Goal: Find specific page/section: Find specific page/section

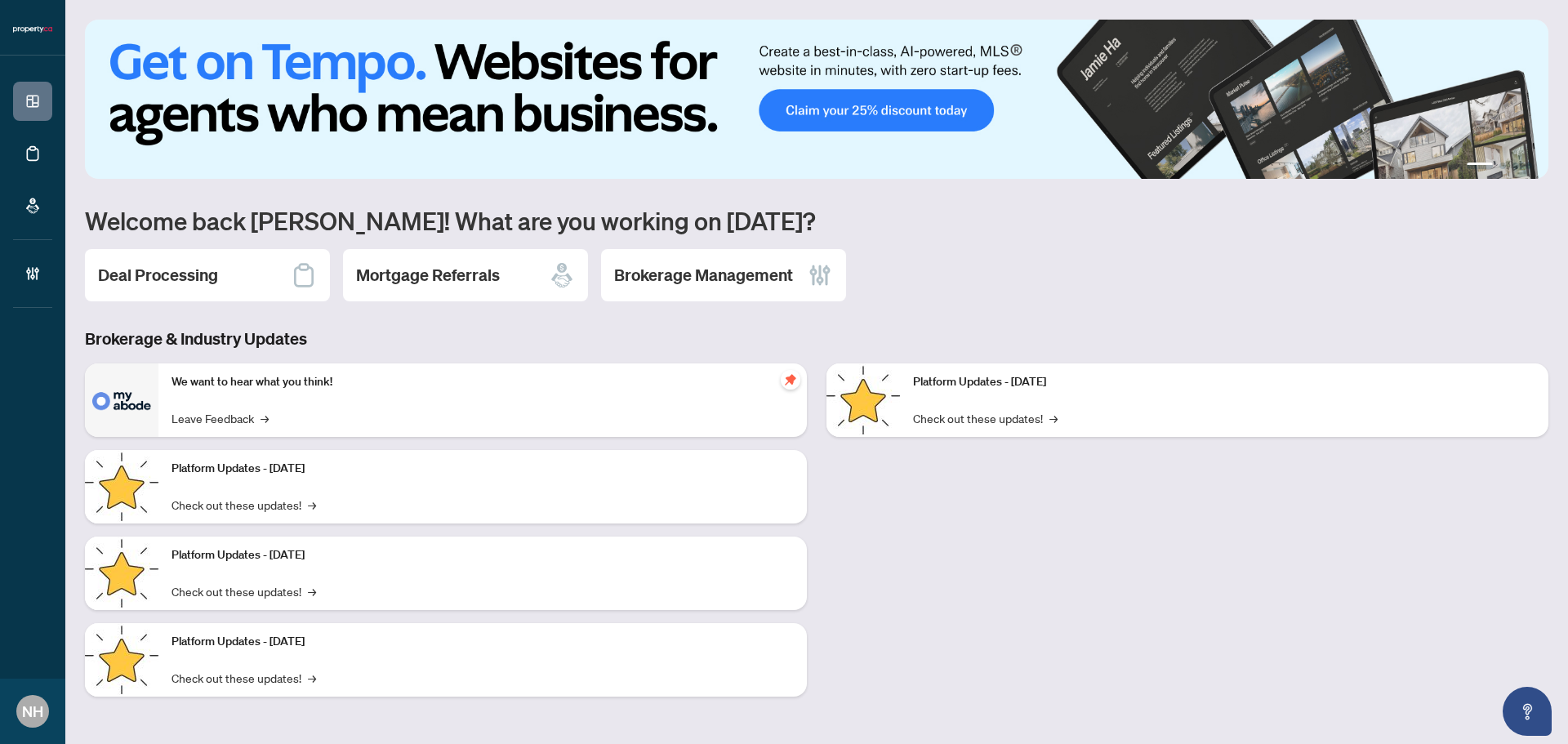
drag, startPoint x: 222, startPoint y: 270, endPoint x: 333, endPoint y: 258, distance: 111.6
click at [222, 269] on div "Deal Processing" at bounding box center [207, 275] width 245 height 52
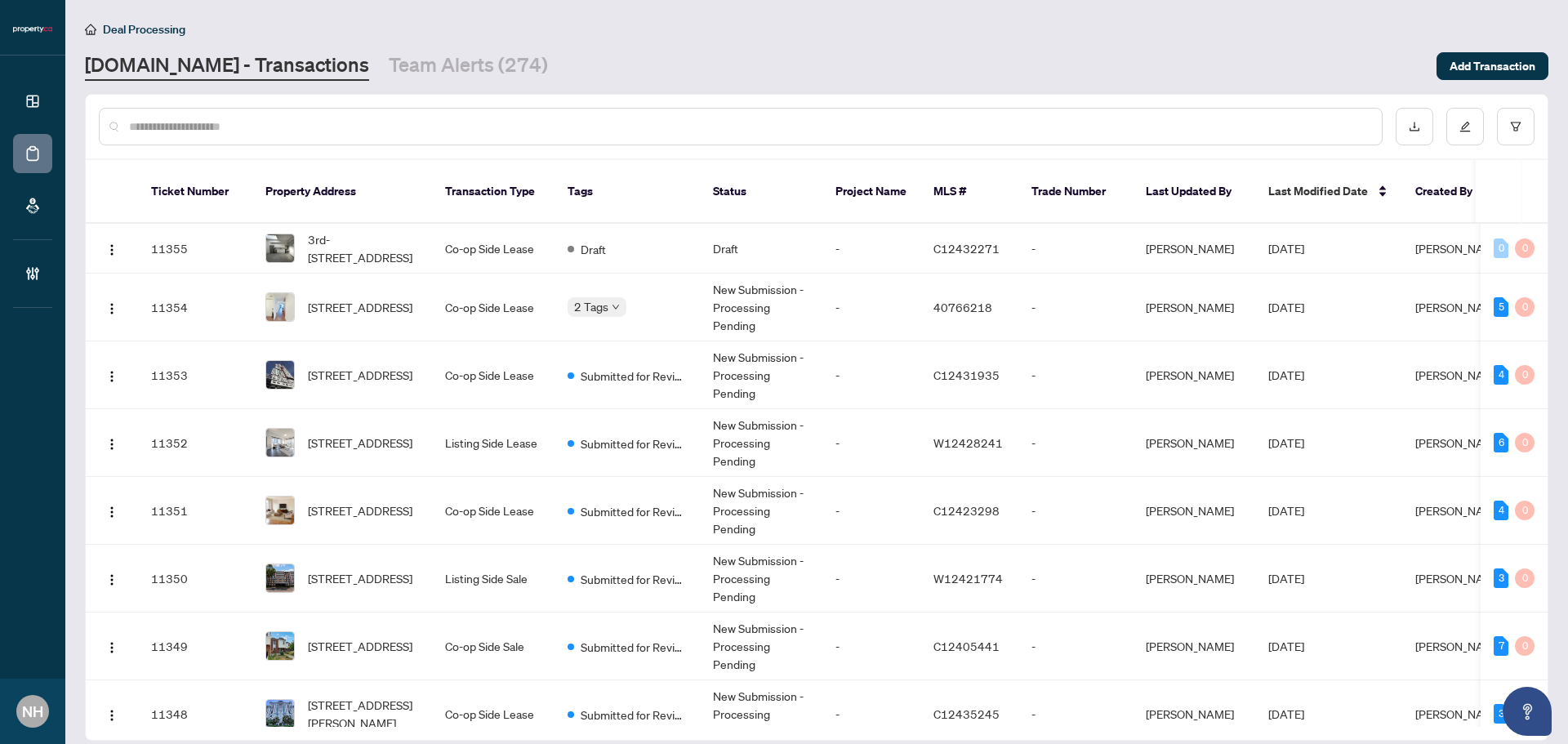
click at [251, 122] on input "text" at bounding box center [749, 126] width 1239 height 18
paste input "**********"
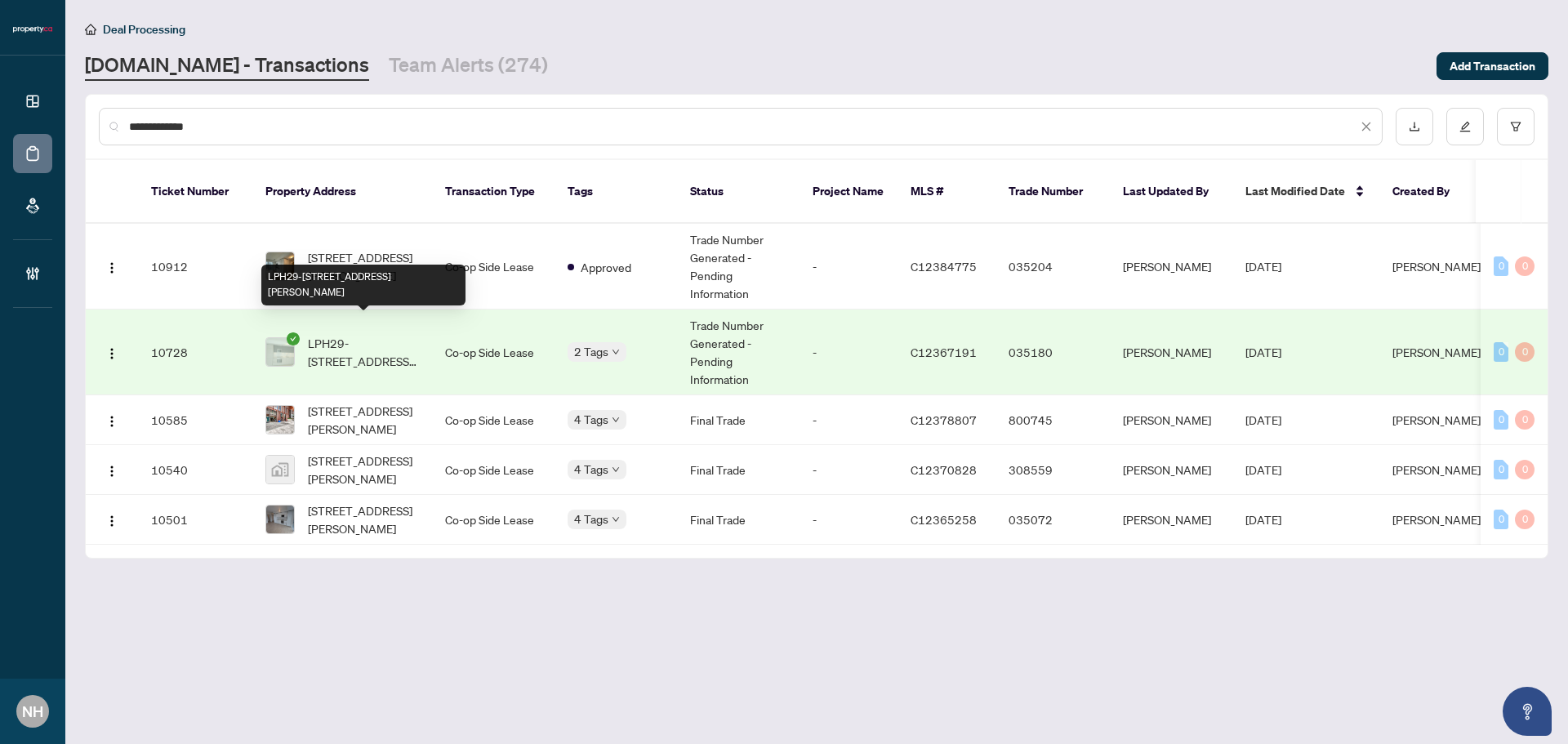
type input "**********"
click at [353, 334] on span "LPH29-28 Widmer St, Toronto, Ontario M5V 0T2, Canada" at bounding box center [364, 352] width 111 height 36
click at [365, 224] on td "3528-28 Widmer St, Toronto, Ontario M5V 2E7, Canada" at bounding box center [342, 266] width 179 height 85
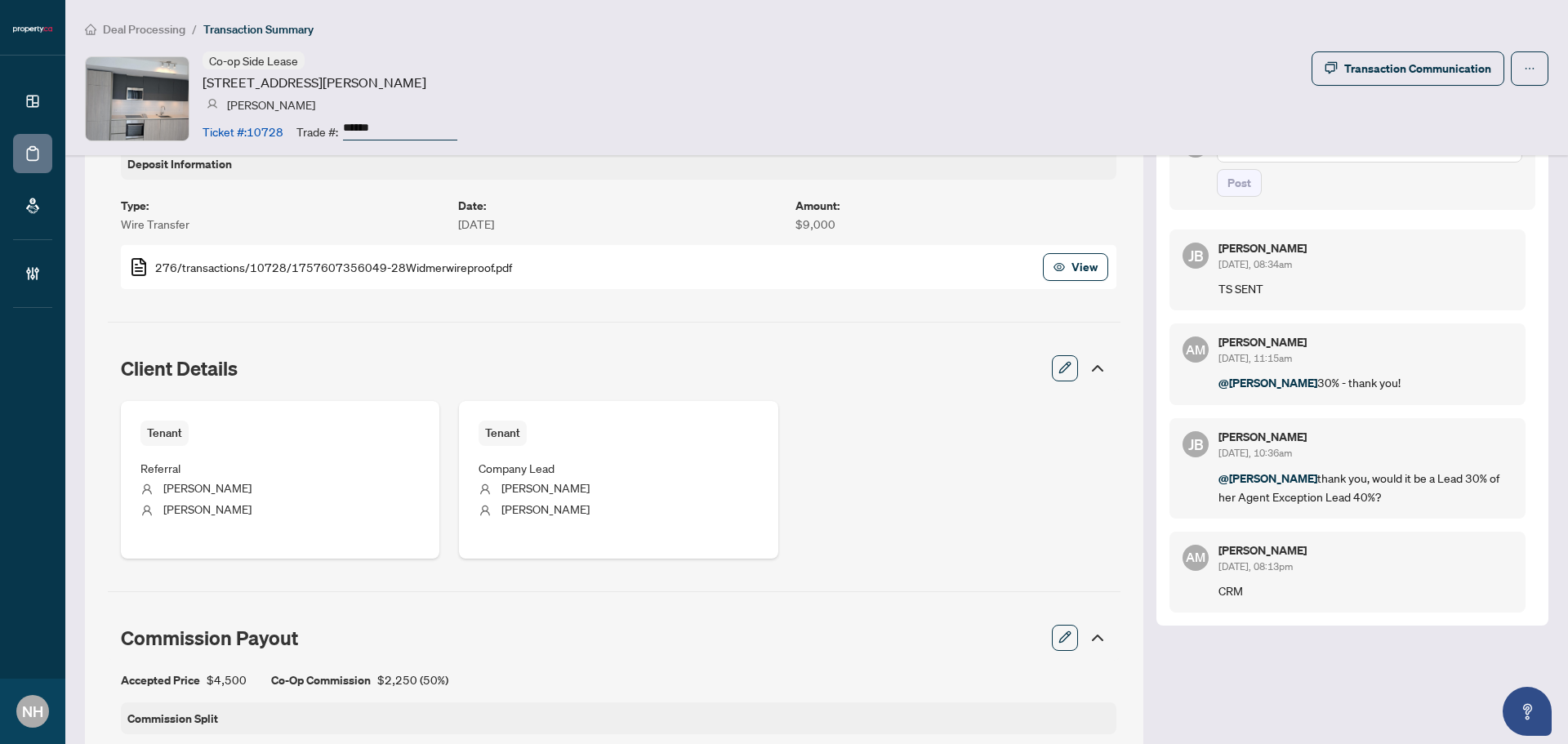
scroll to position [453, 0]
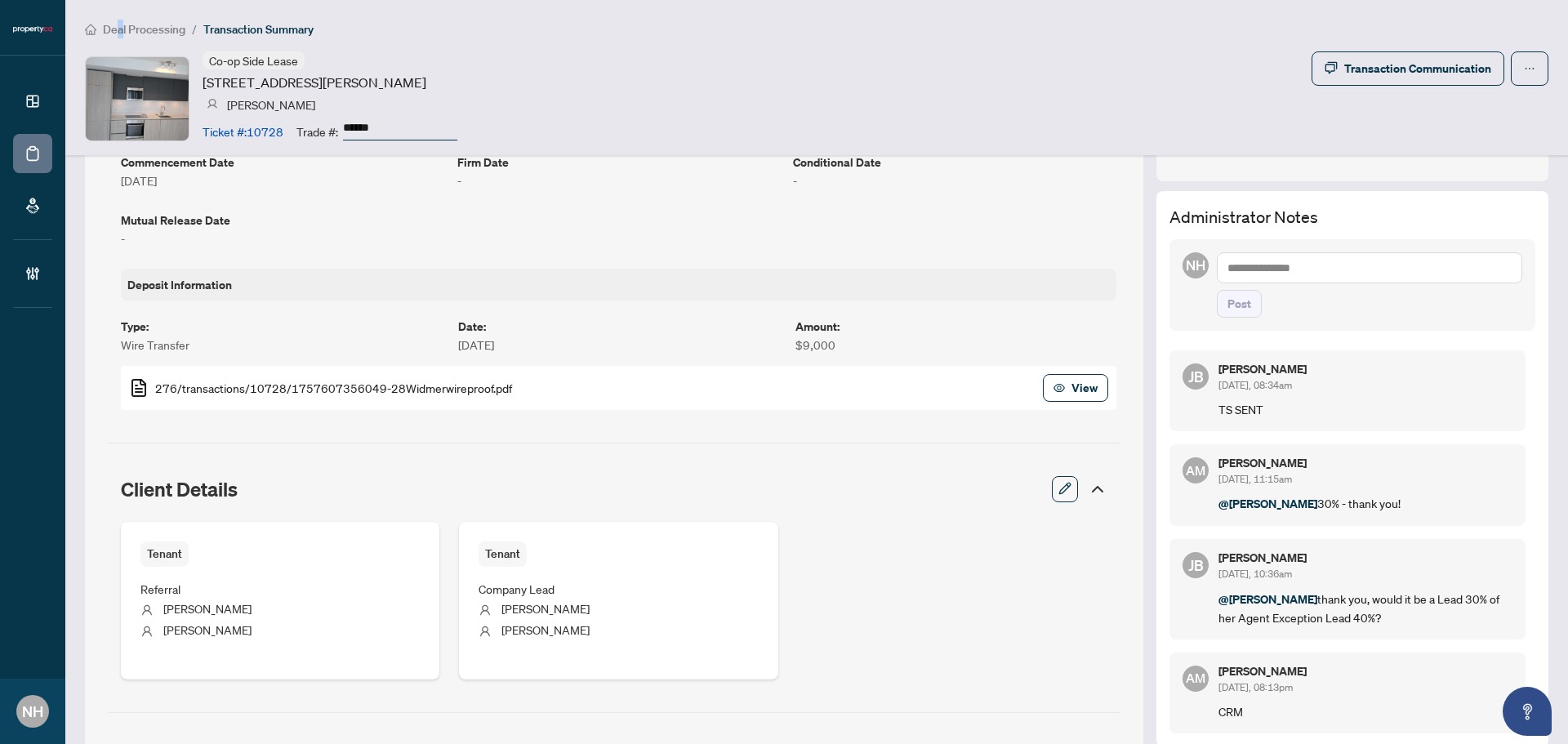
click at [121, 30] on span "Deal Processing" at bounding box center [144, 29] width 83 height 15
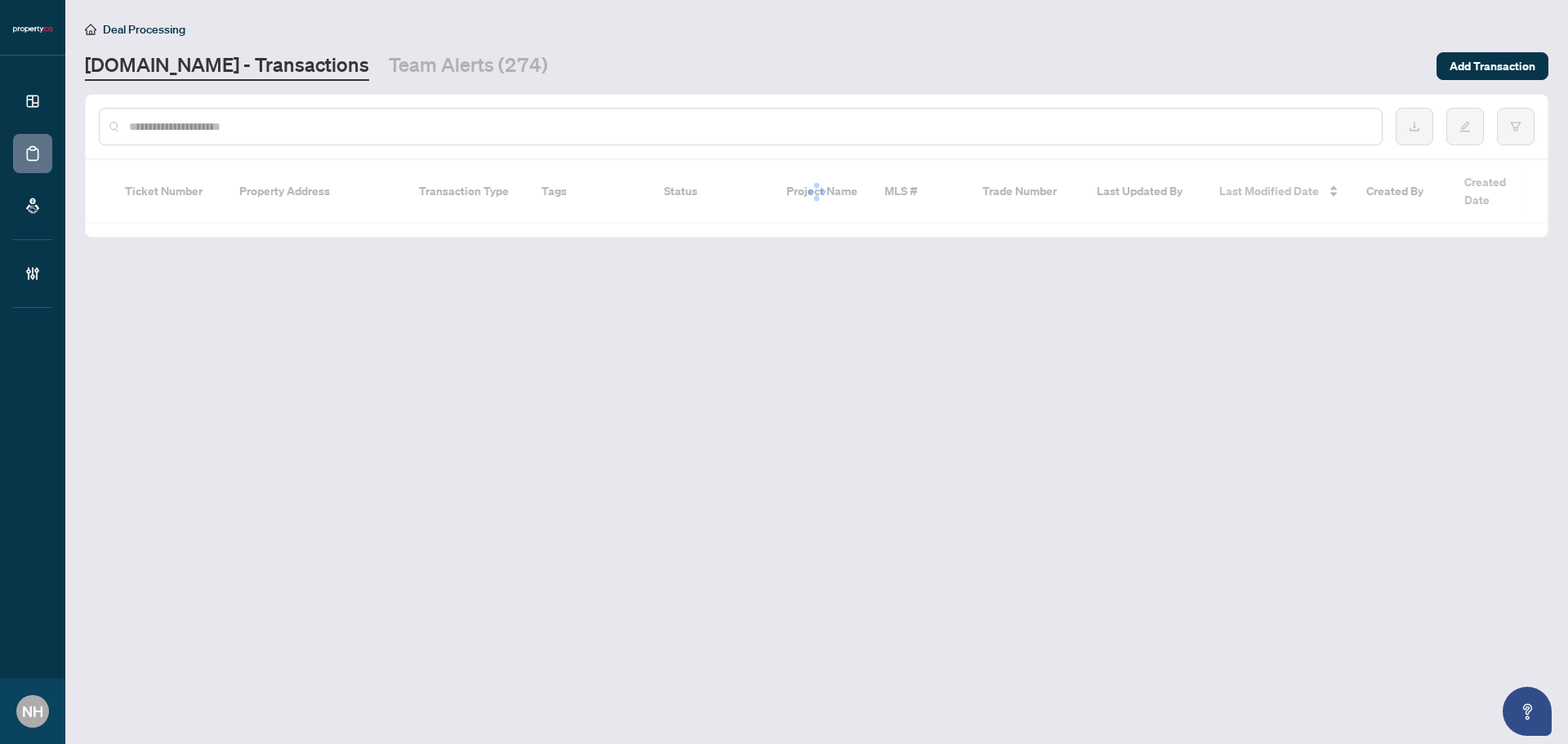
click at [220, 121] on input "text" at bounding box center [749, 126] width 1239 height 18
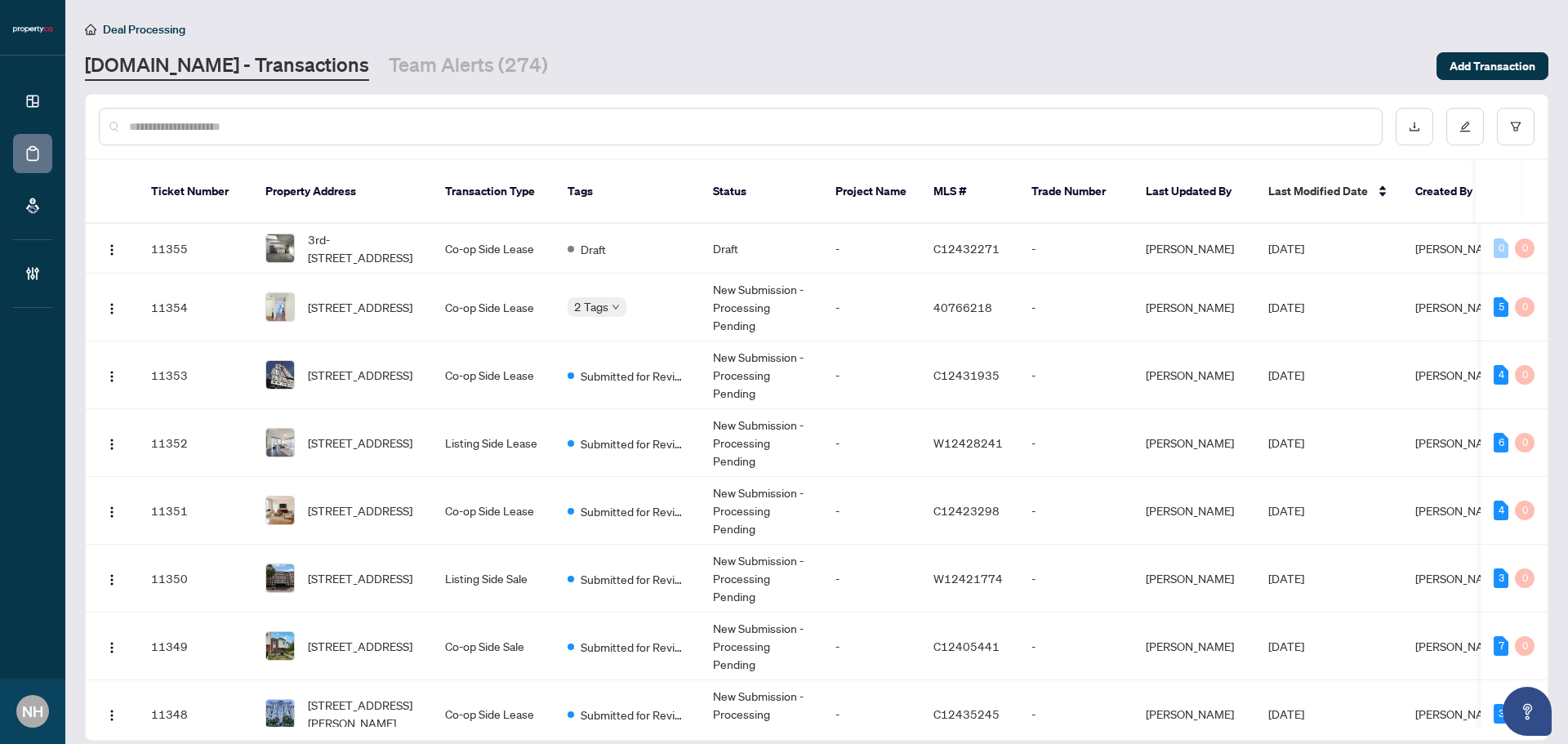
paste input "**********"
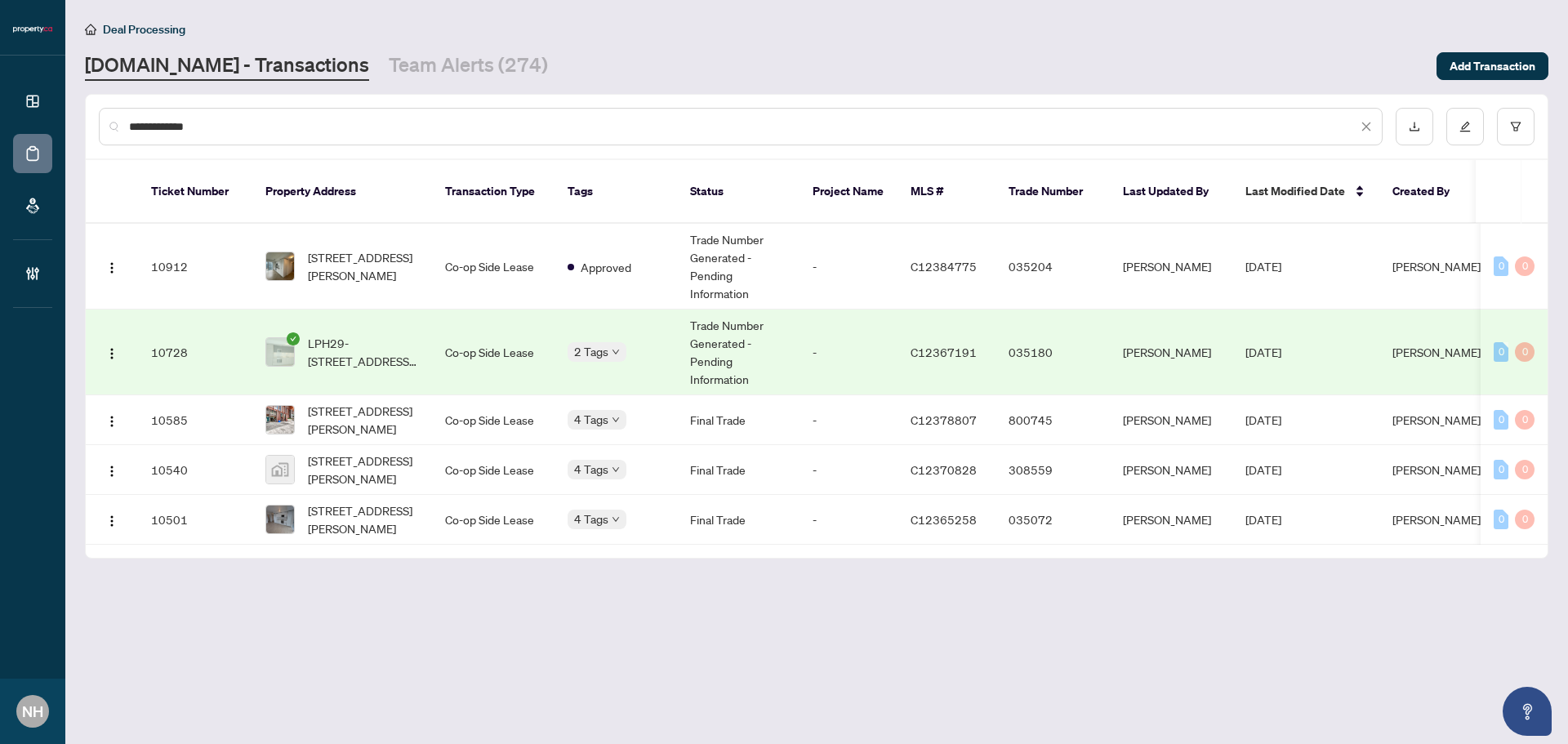
drag, startPoint x: 347, startPoint y: 118, endPoint x: 382, endPoint y: 116, distance: 35.1
click at [102, 117] on div "**********" at bounding box center [741, 126] width 1284 height 38
paste input "*"
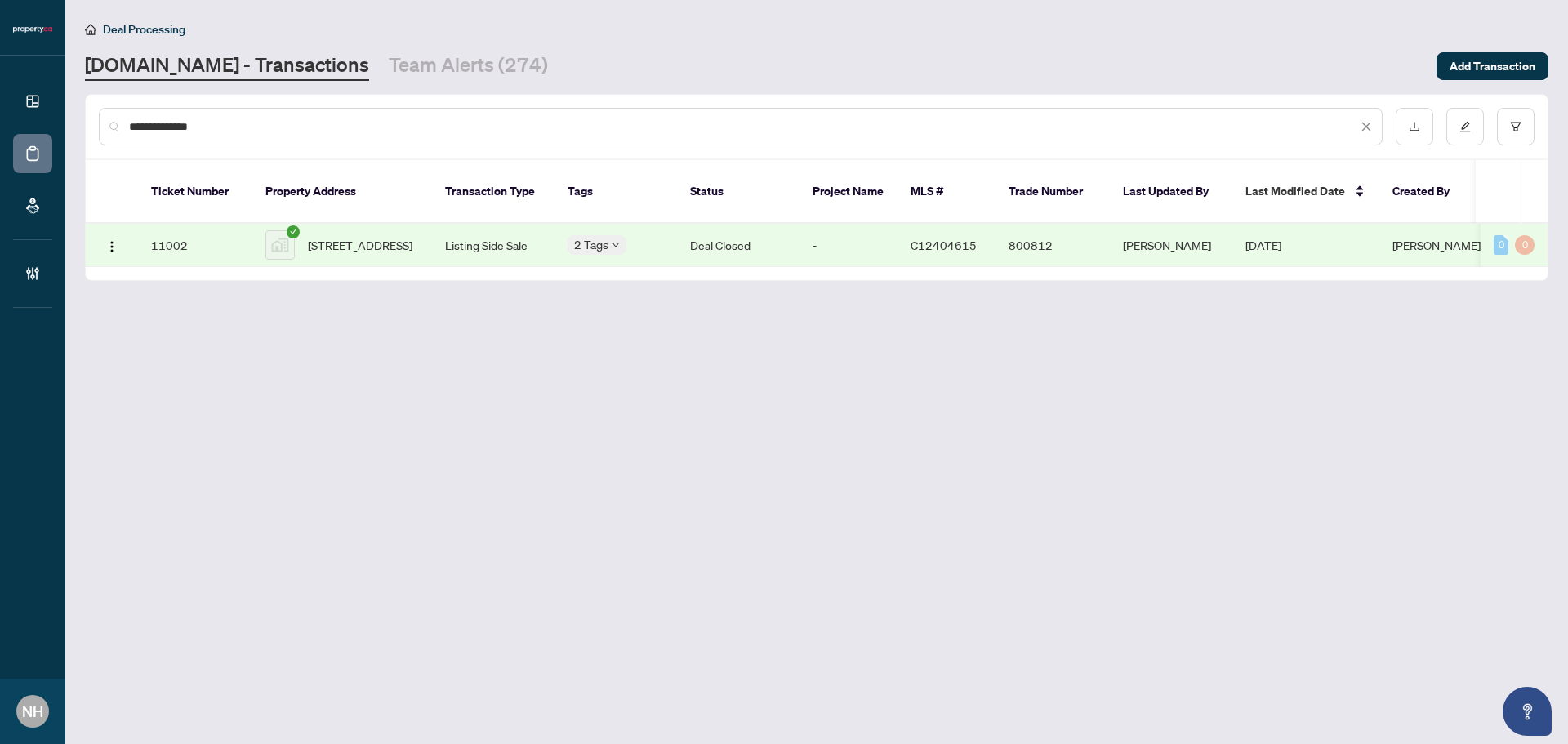
type input "**********"
click at [370, 246] on span "458 Roxton Rd, Toronto, ON, Canada" at bounding box center [360, 244] width 104 height 18
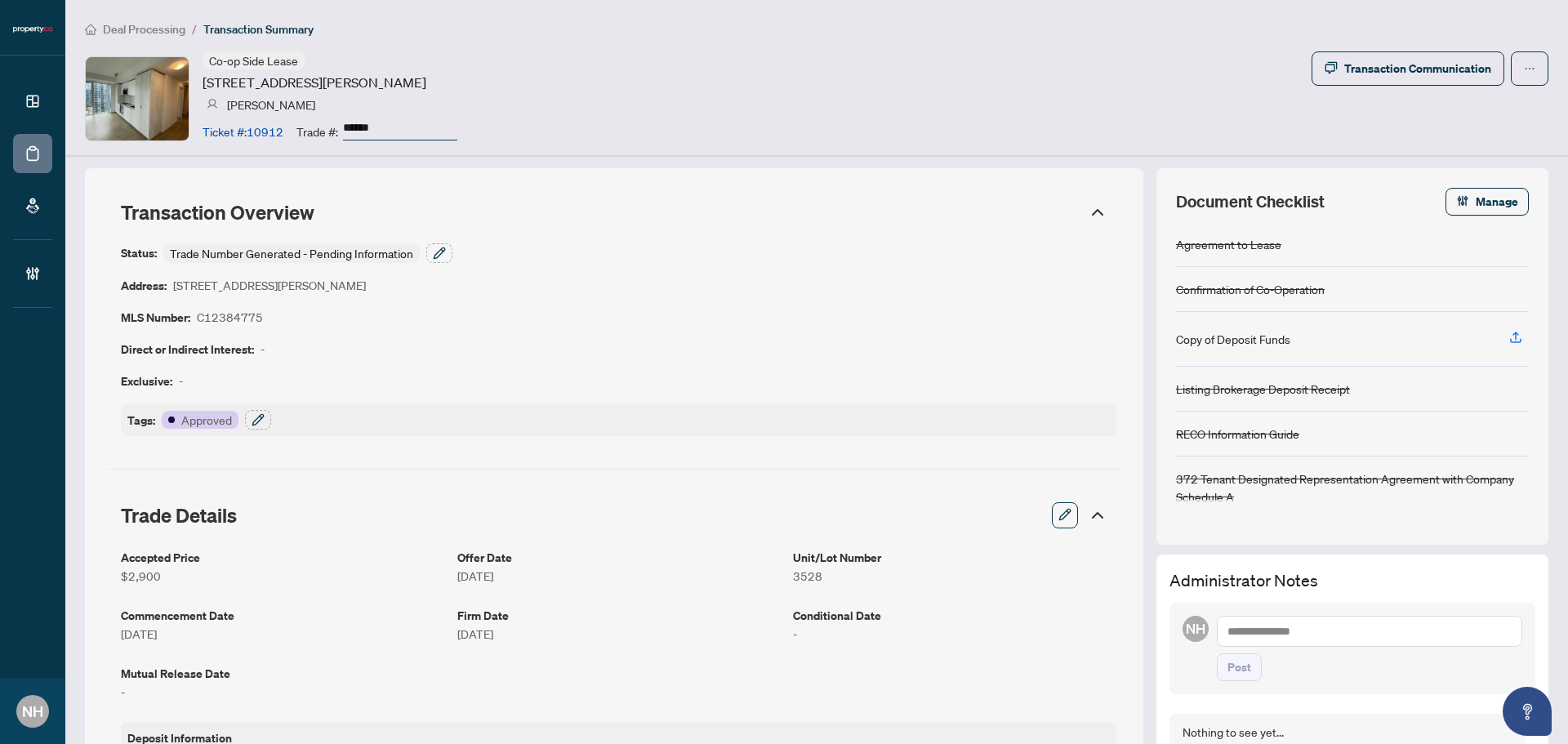
drag, startPoint x: 198, startPoint y: 84, endPoint x: 531, endPoint y: 84, distance: 333.0
click at [531, 84] on div "Co-op Side Lease [STREET_ADDRESS][PERSON_NAME] [PERSON_NAME] Ticket #: 10912 Tr…" at bounding box center [816, 98] width 1463 height 94
copy article "[STREET_ADDRESS][PERSON_NAME]"
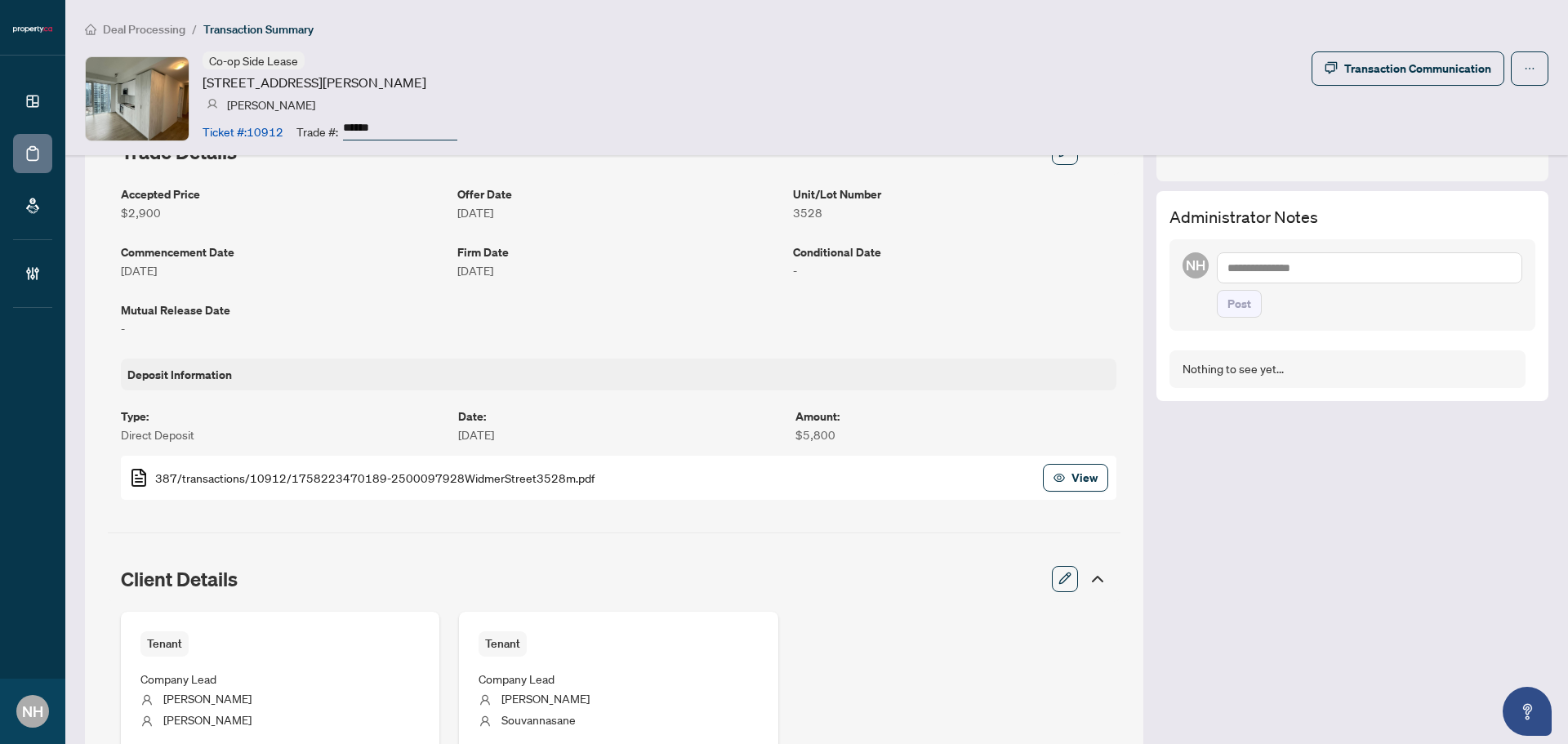
scroll to position [245, 0]
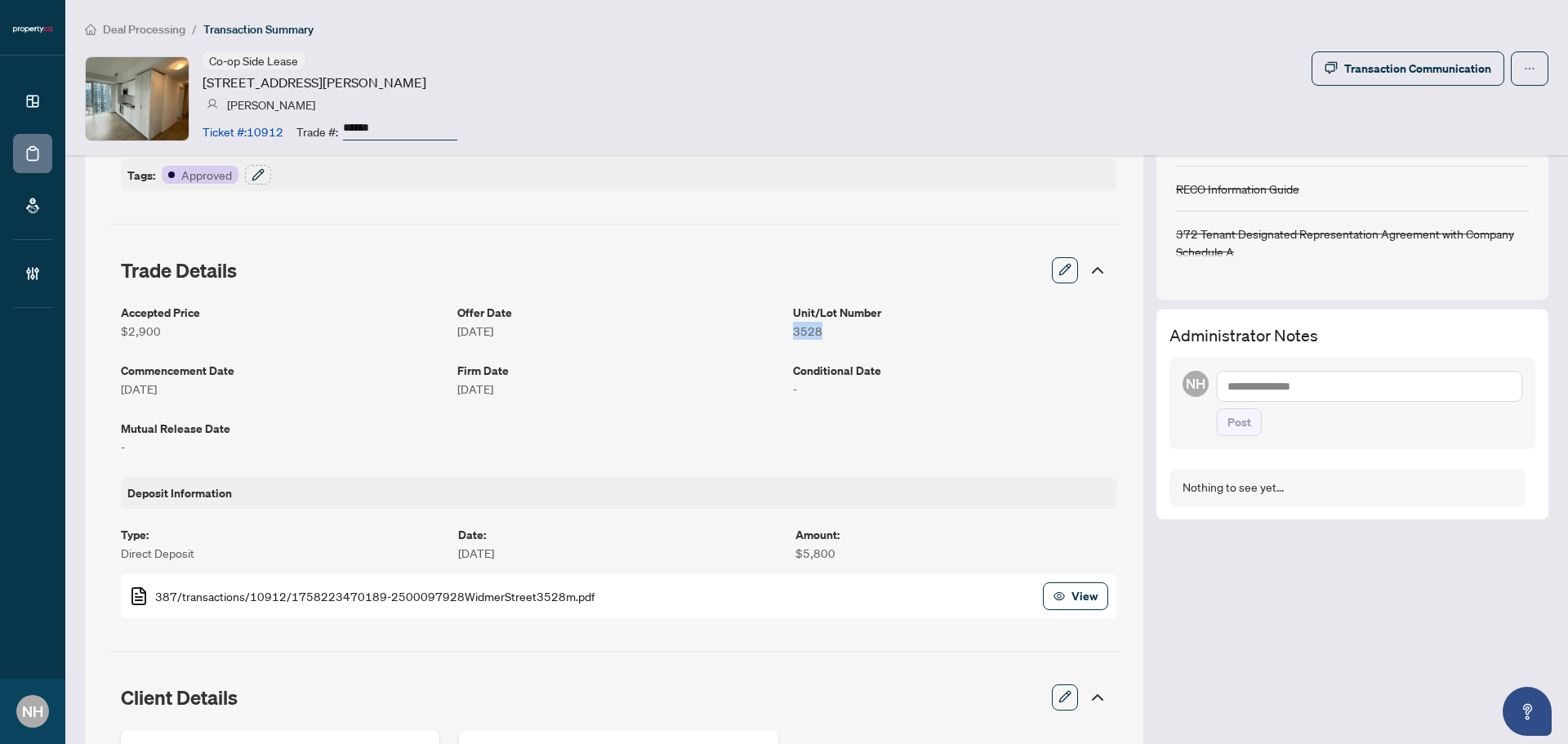
drag, startPoint x: 786, startPoint y: 330, endPoint x: 813, endPoint y: 328, distance: 27.1
click at [813, 328] on article "3528" at bounding box center [954, 330] width 324 height 18
copy article "3528"
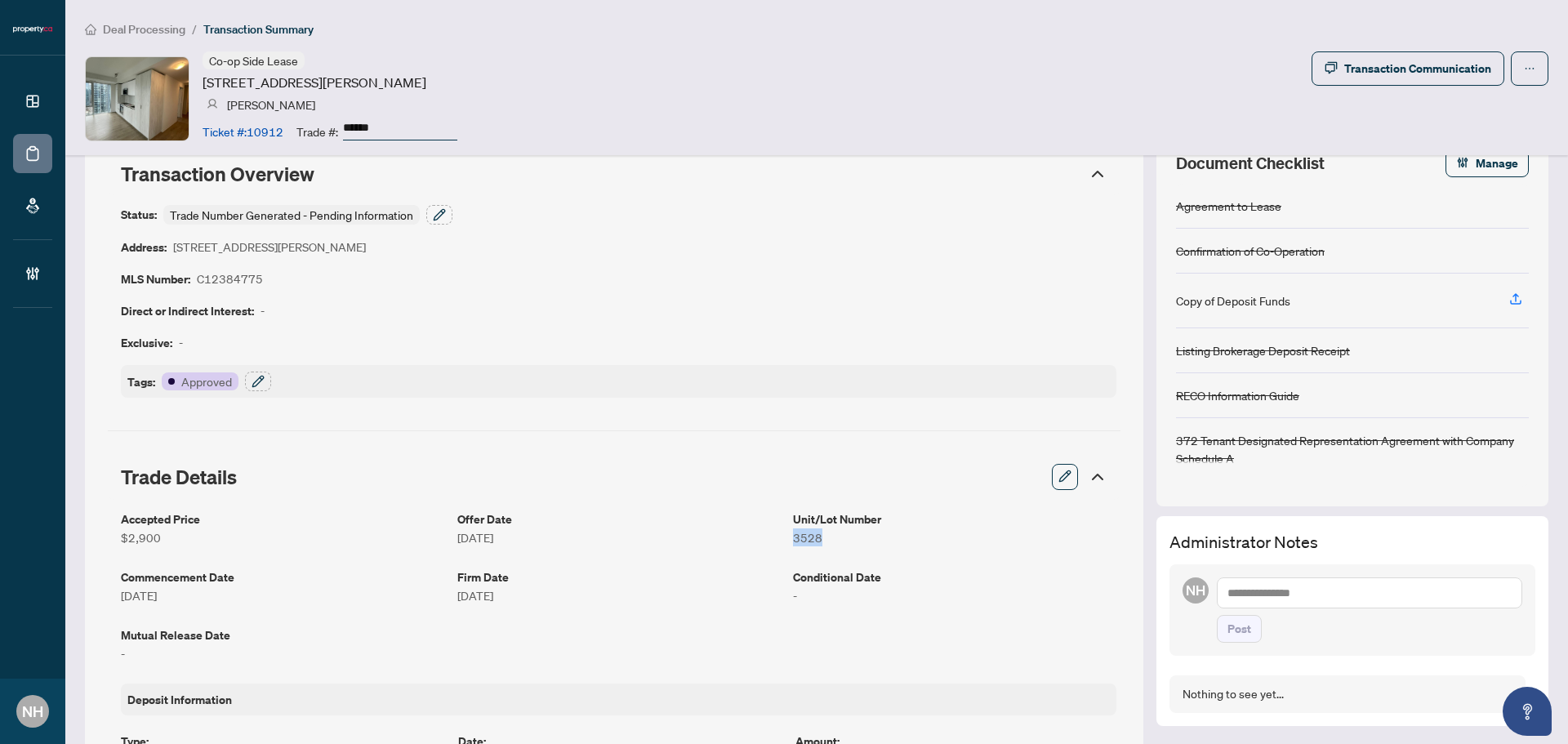
scroll to position [0, 0]
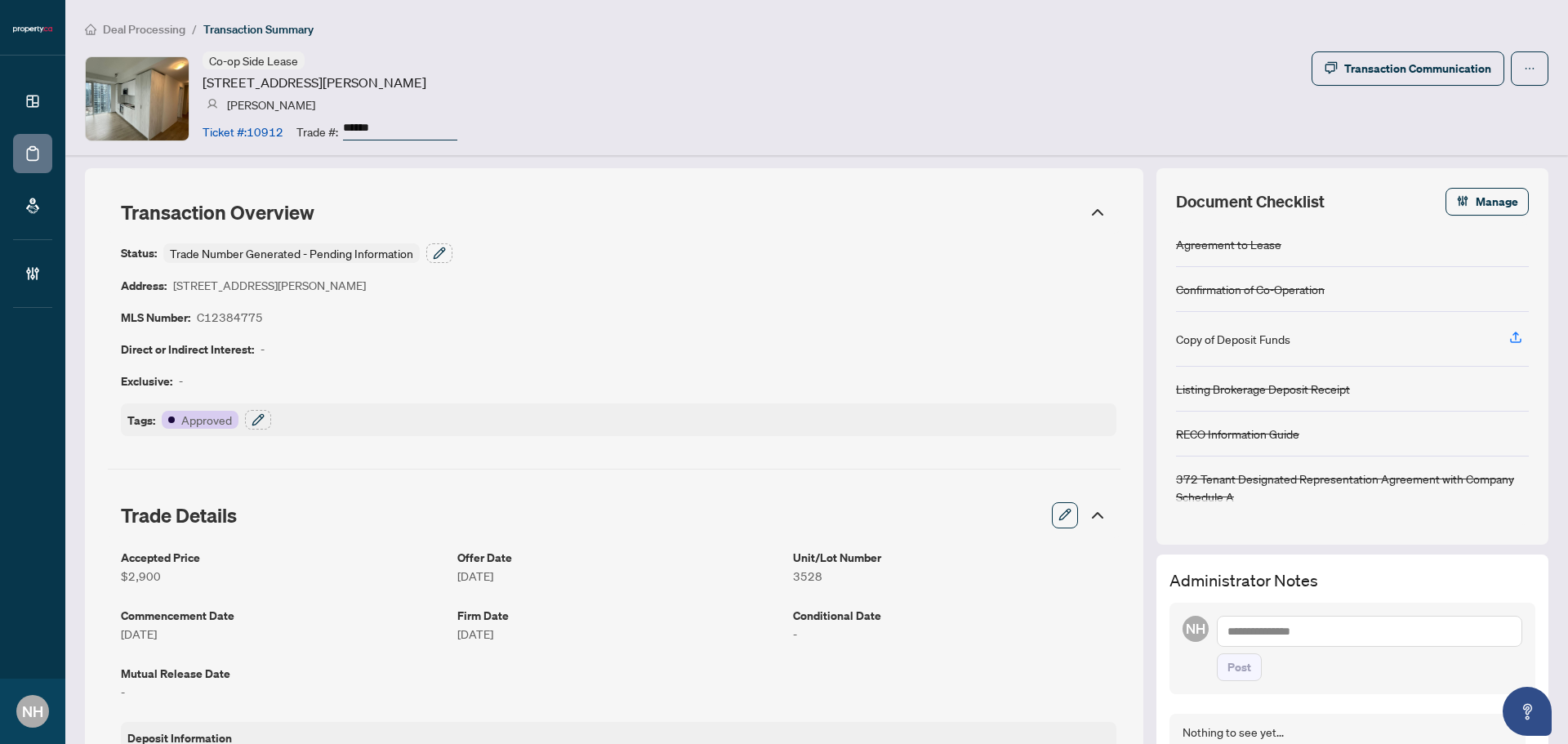
drag, startPoint x: 411, startPoint y: 135, endPoint x: 344, endPoint y: 131, distance: 67.1
click at [344, 131] on input "******" at bounding box center [400, 129] width 114 height 24
click at [1384, 57] on div "Transaction Communication" at bounding box center [1418, 68] width 147 height 26
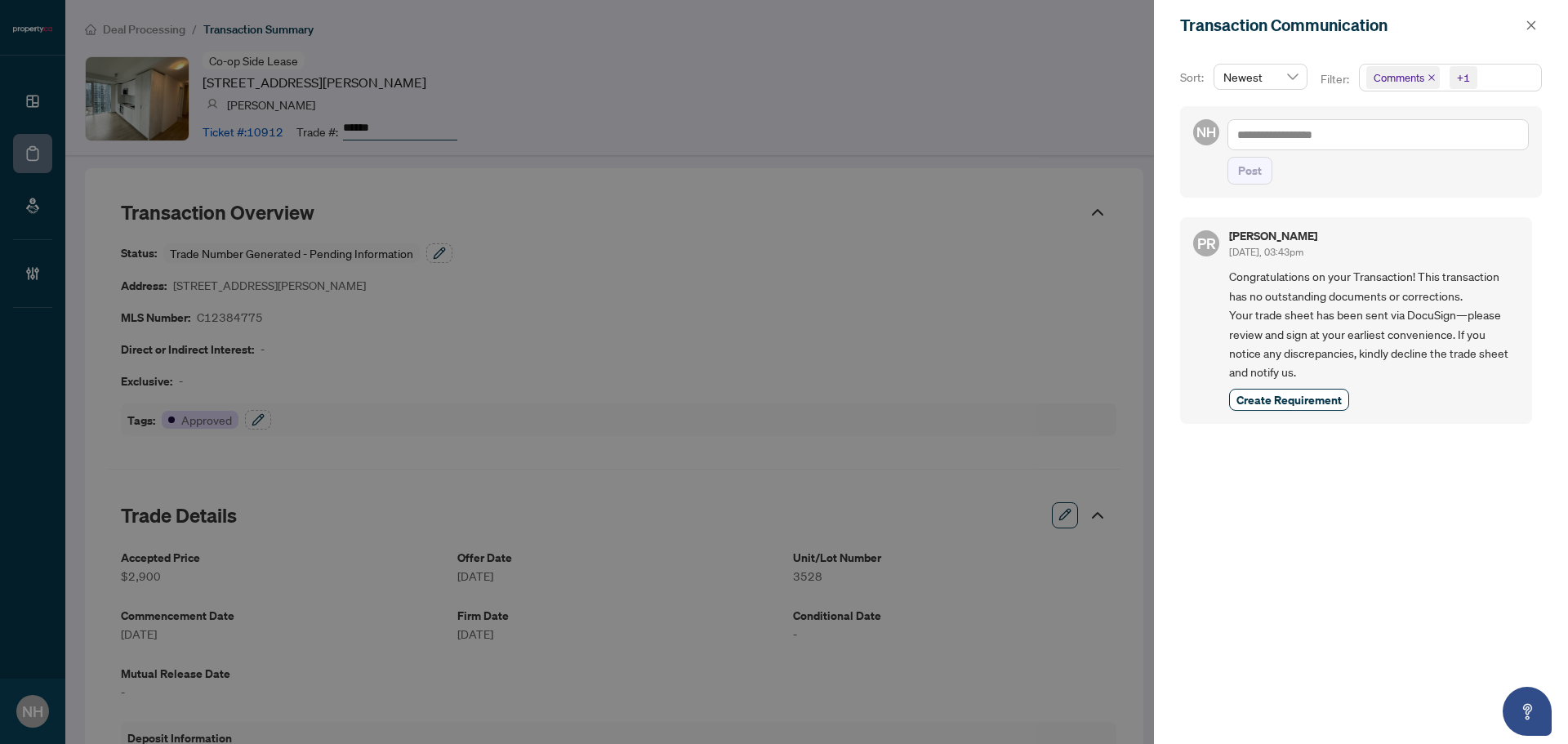
click at [1428, 73] on icon "close" at bounding box center [1431, 78] width 9 height 9
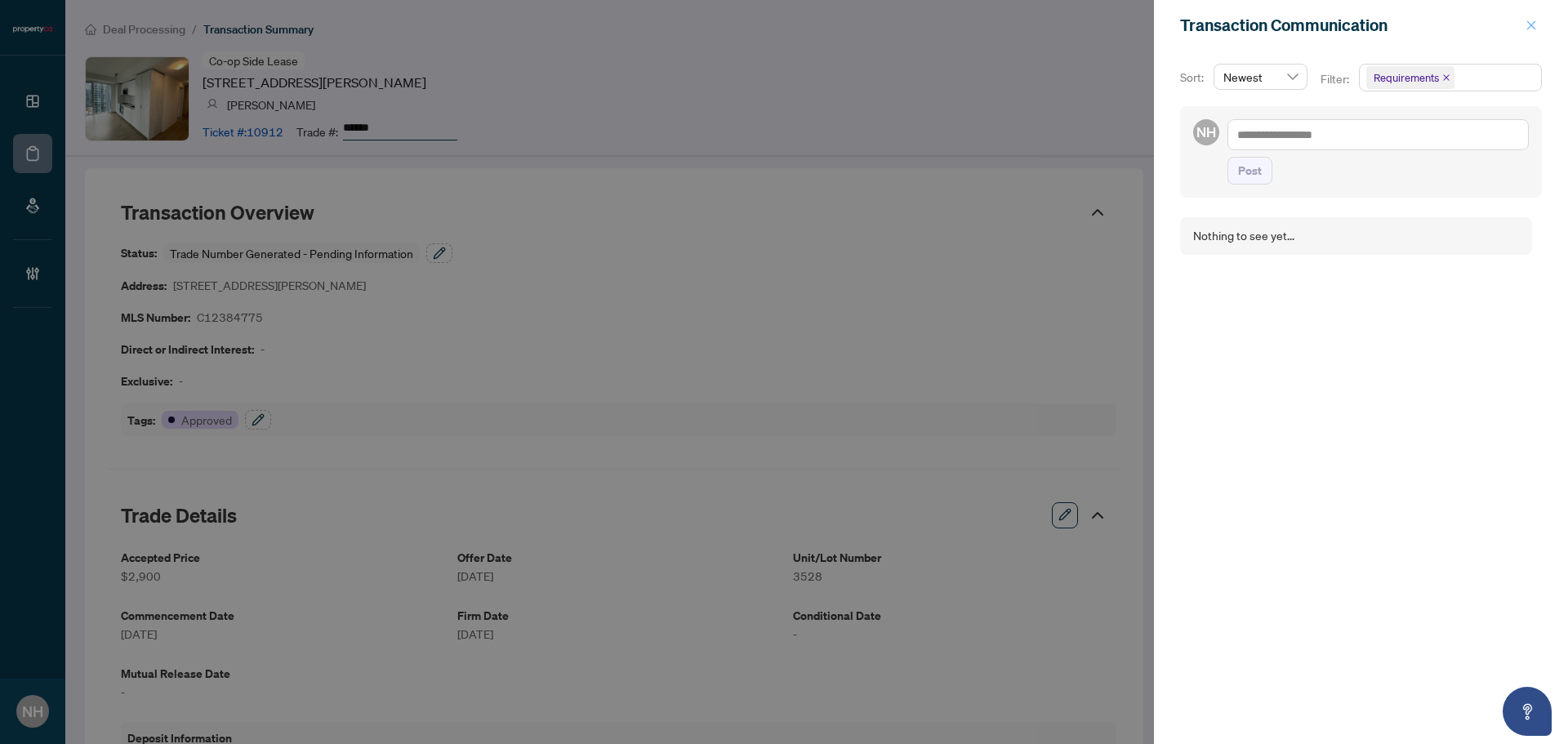
click at [1538, 21] on button "button" at bounding box center [1530, 25] width 21 height 20
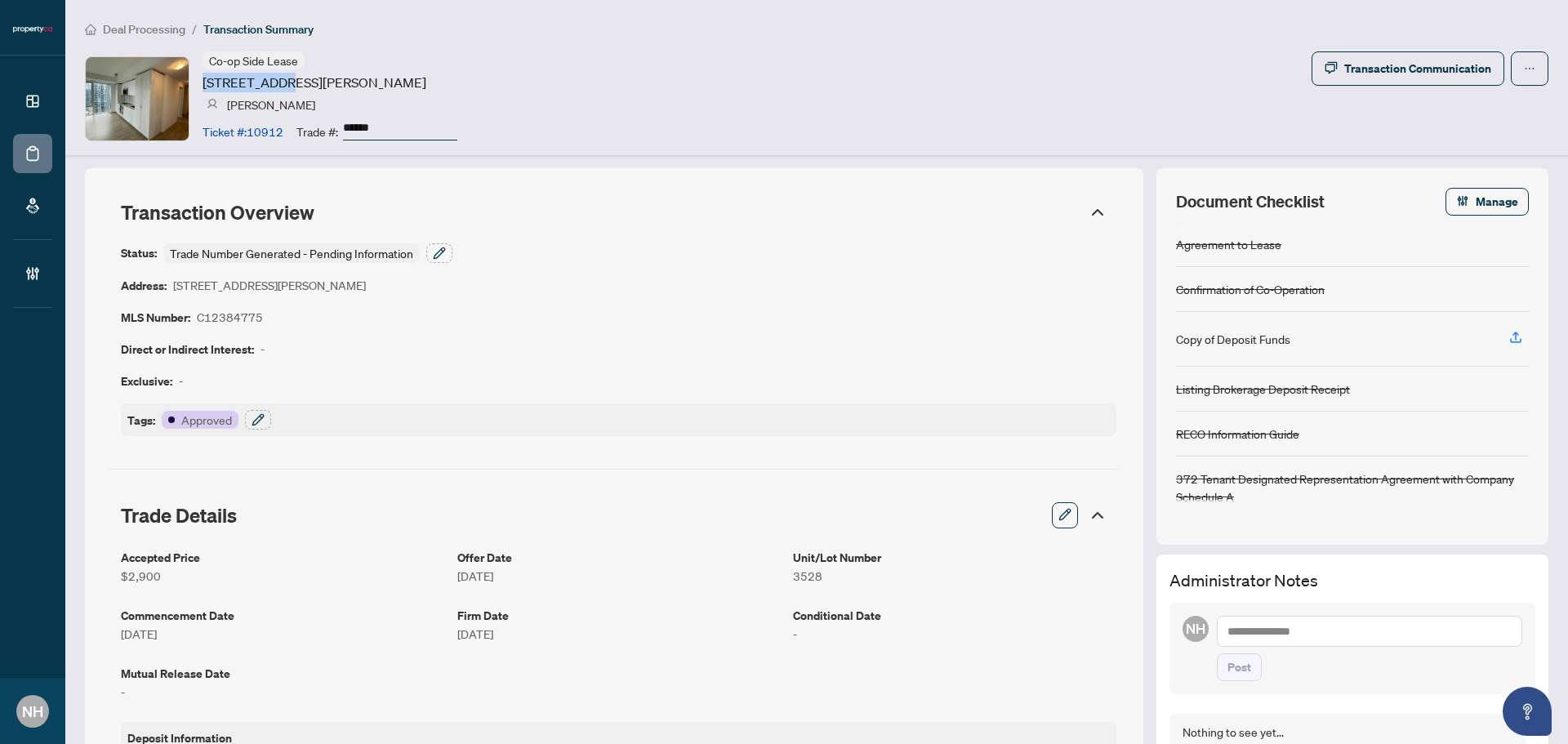
drag, startPoint x: 200, startPoint y: 79, endPoint x: 282, endPoint y: 81, distance: 82.0
click at [282, 81] on div "Co-op Side Lease [STREET_ADDRESS][PERSON_NAME] [PERSON_NAME] Ticket #: 10912 Tr…" at bounding box center [271, 98] width 372 height 94
copy article "[STREET_ADDRESS][PERSON_NAME]"
